Goal: Navigation & Orientation: Find specific page/section

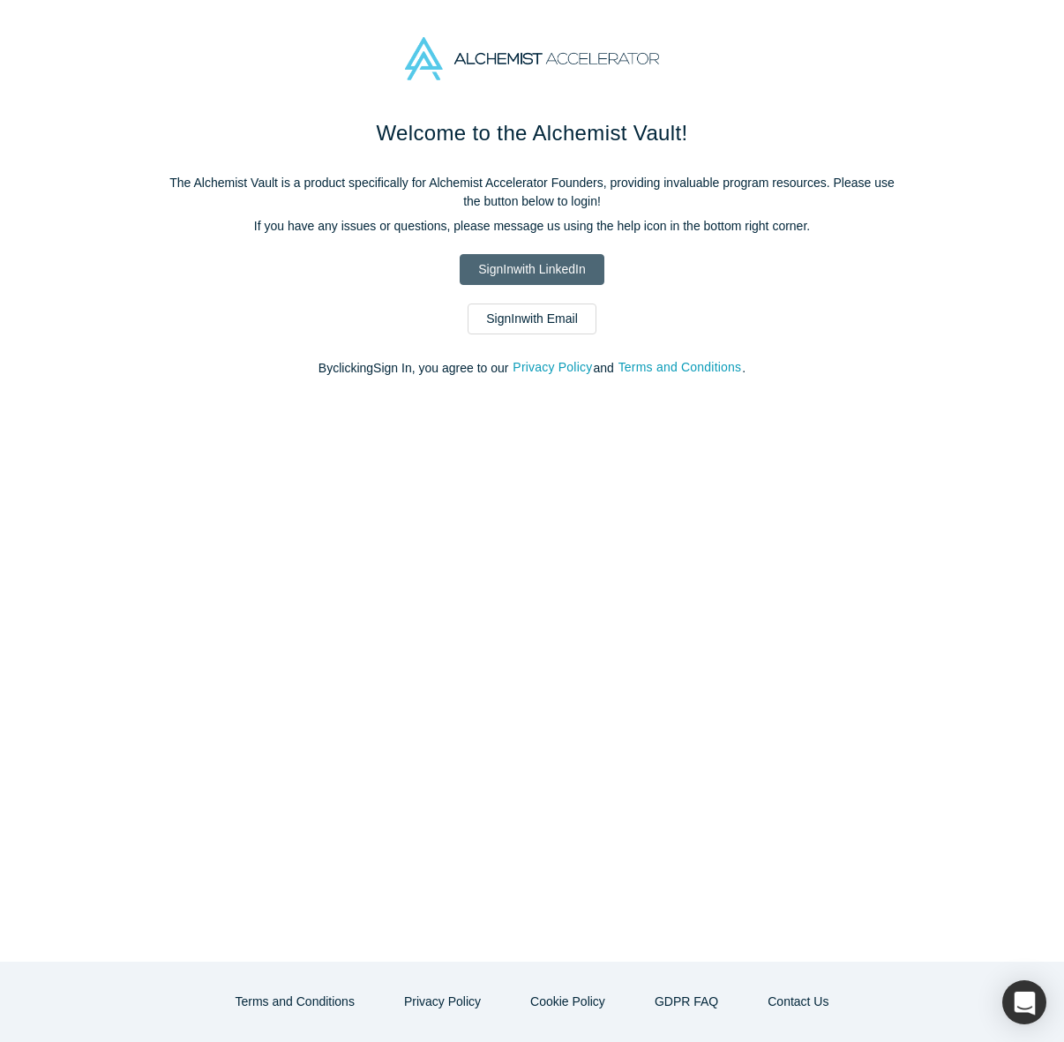
click at [495, 266] on link "Sign In with LinkedIn" at bounding box center [532, 269] width 144 height 31
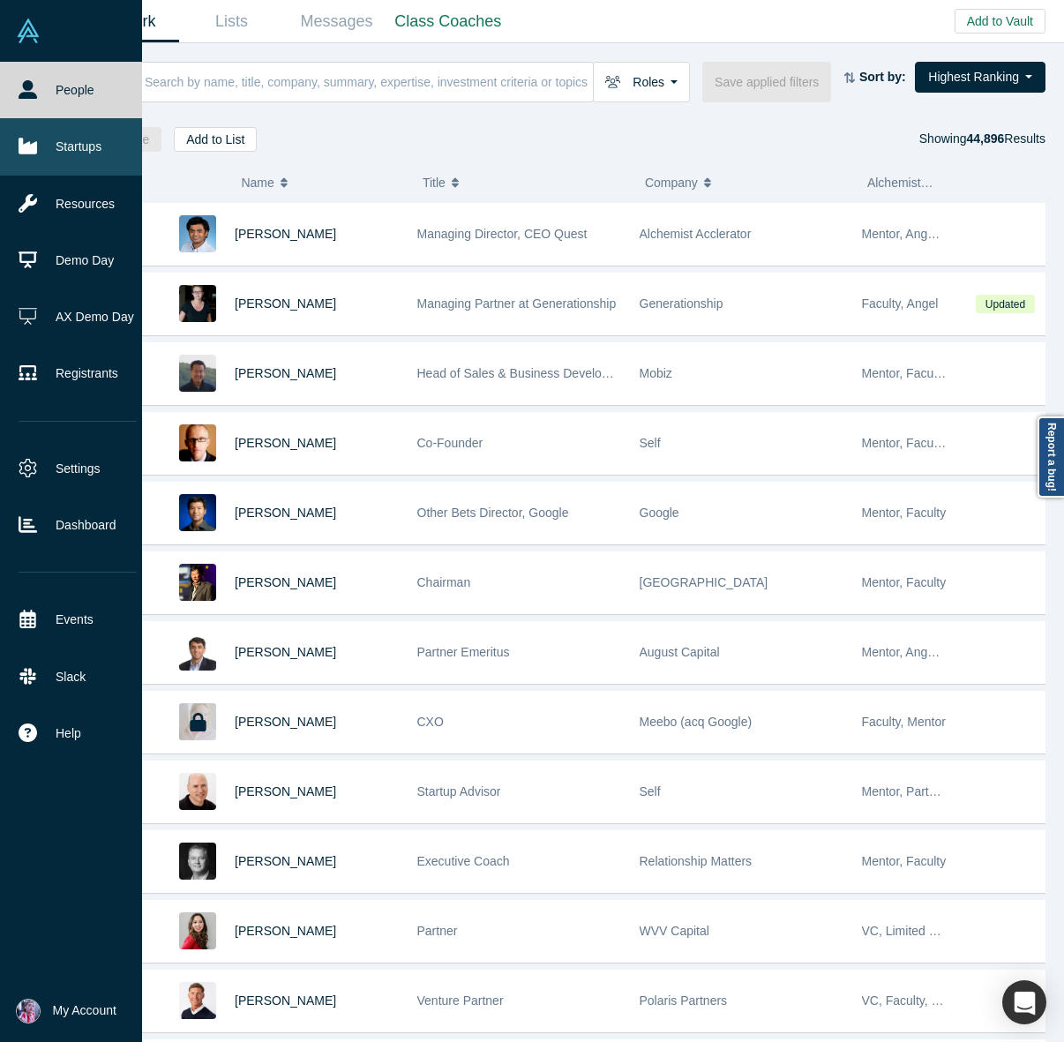
click at [98, 156] on link "Startups" at bounding box center [77, 146] width 155 height 56
